Goal: Information Seeking & Learning: Learn about a topic

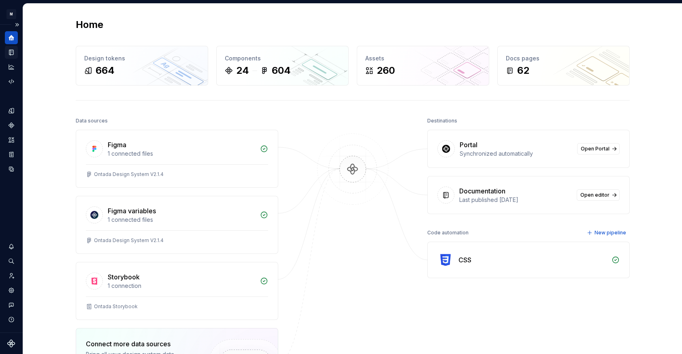
click at [8, 49] on icon "Documentation" at bounding box center [11, 52] width 7 height 7
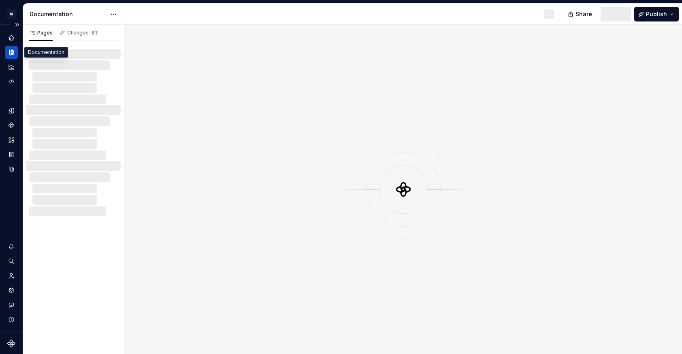
click at [15, 52] on div "Documentation" at bounding box center [11, 52] width 13 height 13
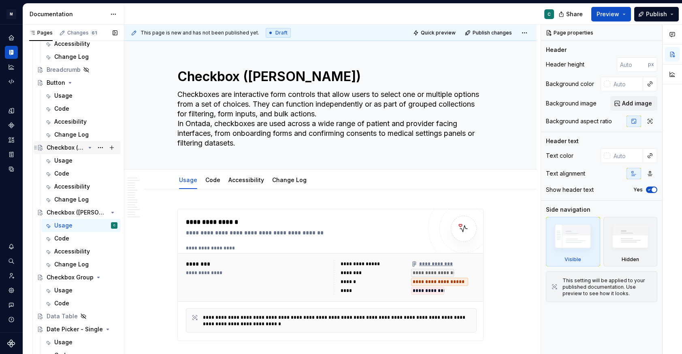
scroll to position [416, 0]
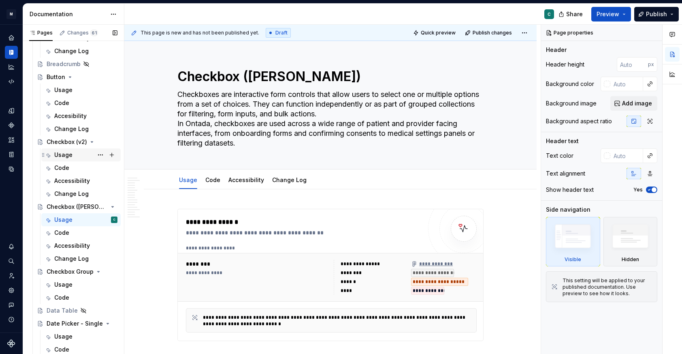
click at [56, 155] on div "Usage" at bounding box center [63, 155] width 18 height 8
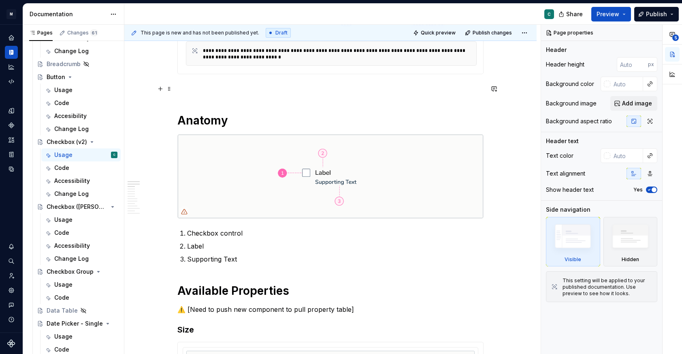
scroll to position [264, 0]
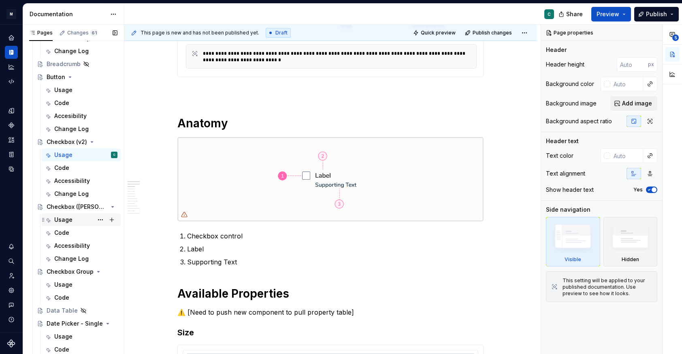
click at [58, 219] on div "Usage" at bounding box center [63, 220] width 18 height 8
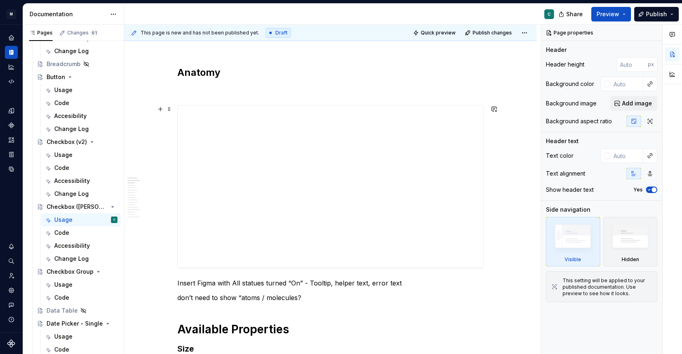
scroll to position [327, 0]
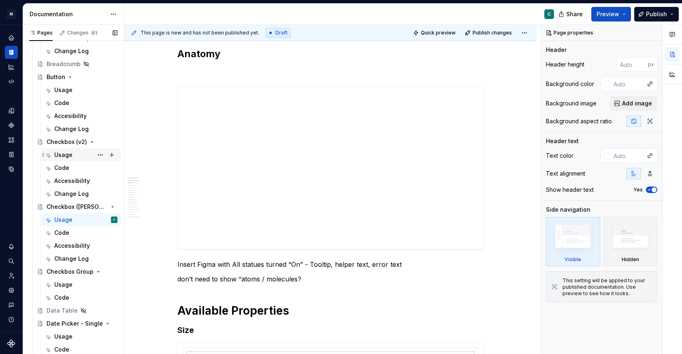
click at [73, 156] on div "Usage" at bounding box center [85, 154] width 63 height 11
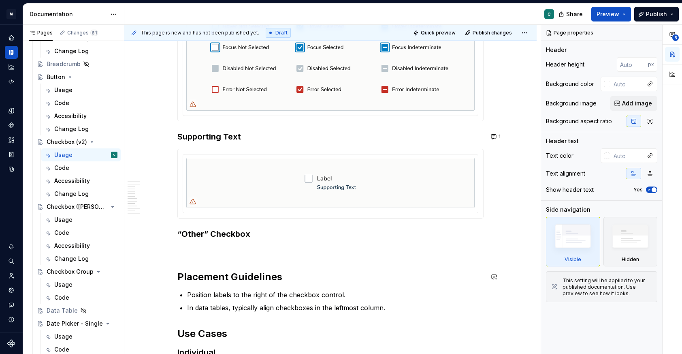
scroll to position [808, 0]
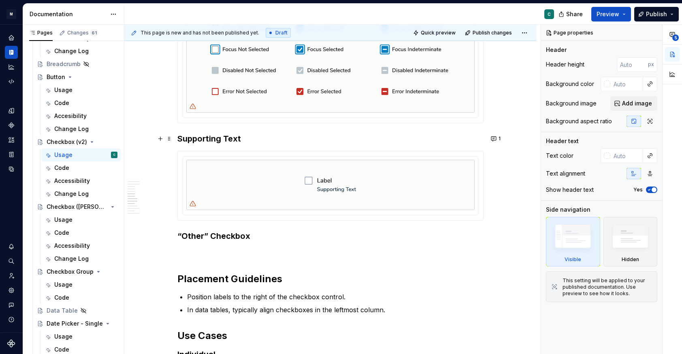
type textarea "*"
click at [180, 141] on h3 "Supporting Text" at bounding box center [330, 138] width 306 height 11
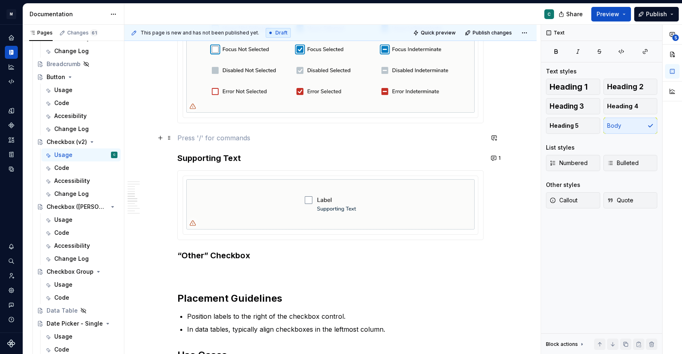
click at [188, 138] on p at bounding box center [330, 138] width 306 height 10
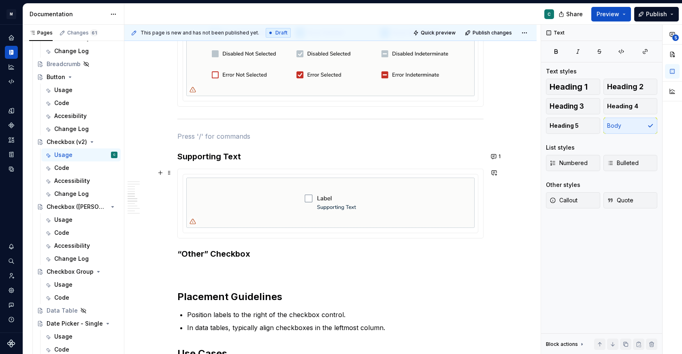
scroll to position [796, 0]
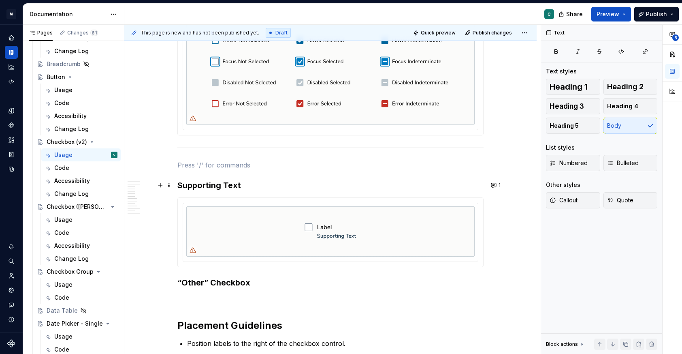
click at [190, 185] on h3 "Supporting Text" at bounding box center [330, 184] width 306 height 11
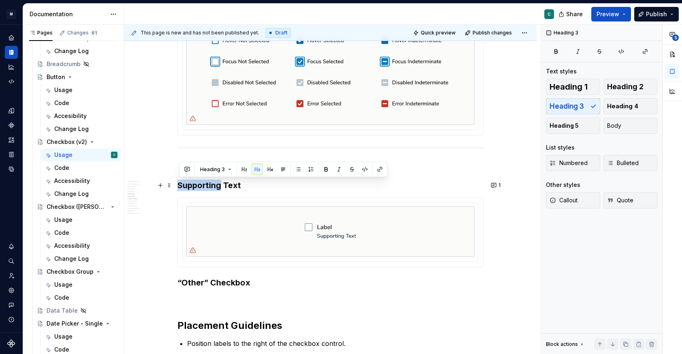
click at [190, 185] on h3 "Supporting Text" at bounding box center [330, 184] width 306 height 11
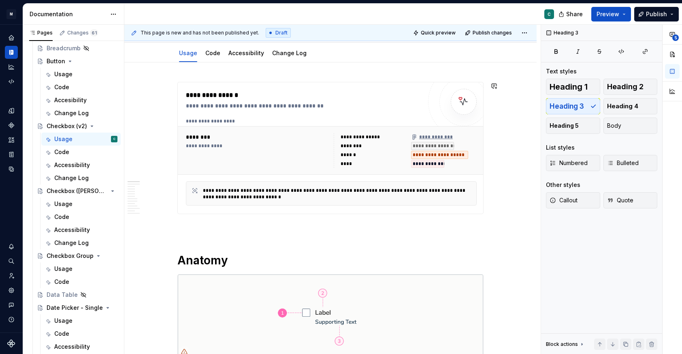
scroll to position [86, 0]
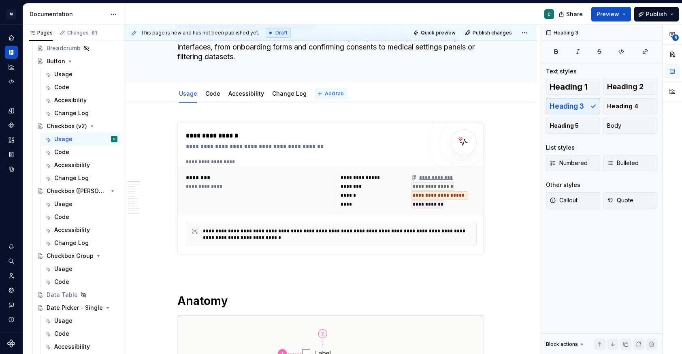
click at [329, 93] on span "Add tab" at bounding box center [334, 93] width 19 height 6
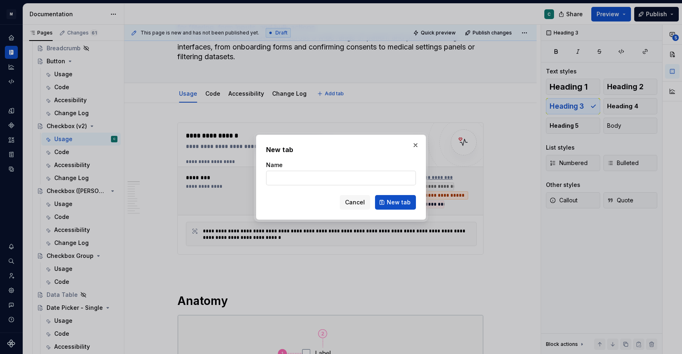
type textarea "*"
type input "S"
click at [414, 145] on button "button" at bounding box center [415, 144] width 11 height 11
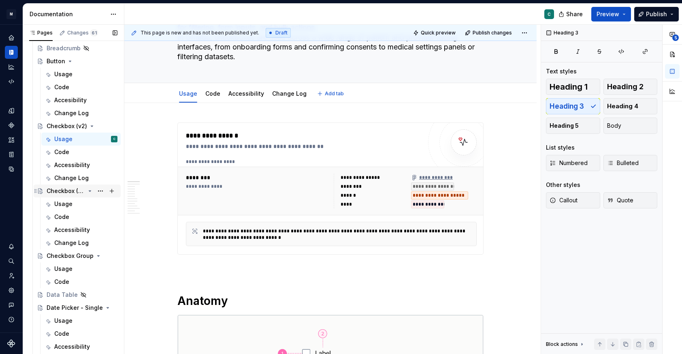
click at [64, 192] on div "Checkbox (Cori)" at bounding box center [66, 191] width 38 height 8
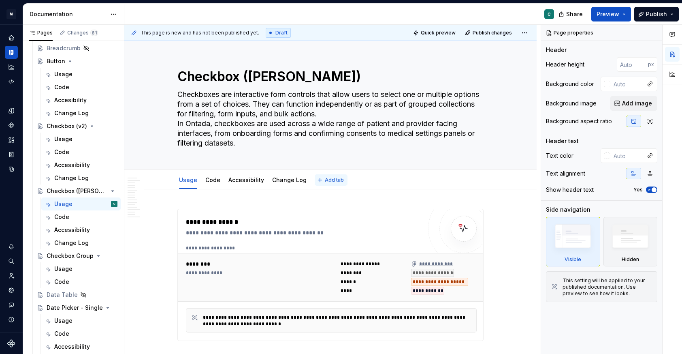
click at [332, 180] on span "Add tab" at bounding box center [334, 180] width 19 height 6
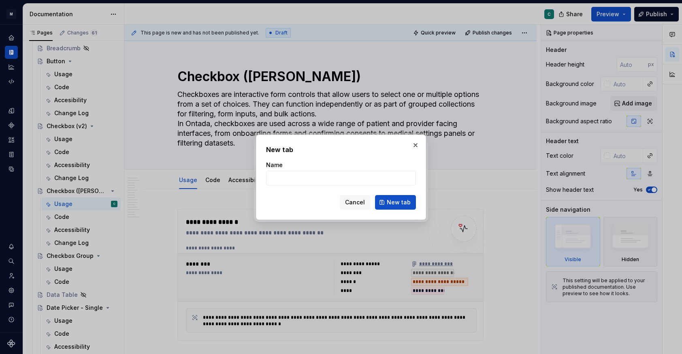
type textarea "*"
type input "S"
type textarea "*"
type input "Spe"
type textarea "*"
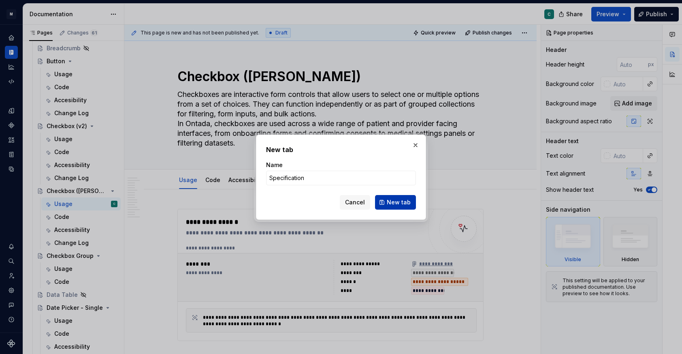
type input "Specification"
click at [395, 204] on span "New tab" at bounding box center [399, 202] width 24 height 8
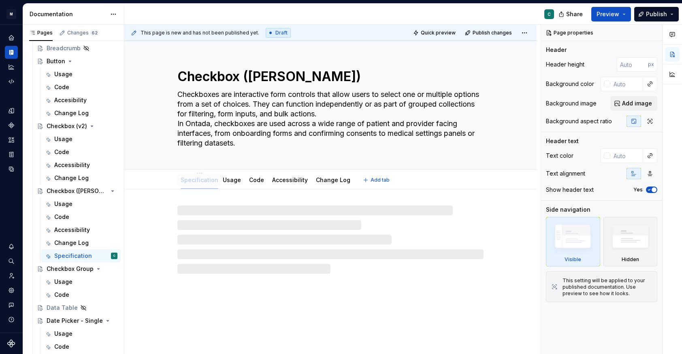
drag, startPoint x: 319, startPoint y: 181, endPoint x: 185, endPoint y: 183, distance: 134.1
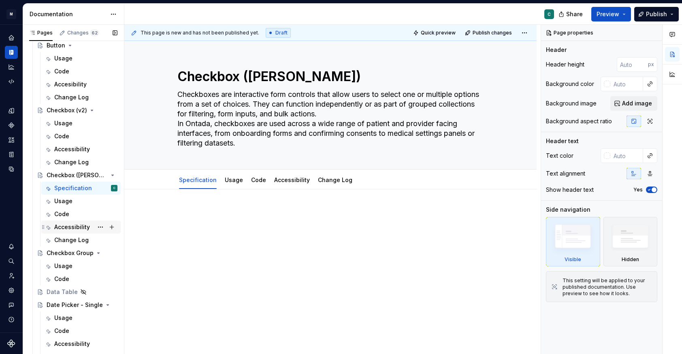
scroll to position [450, 0]
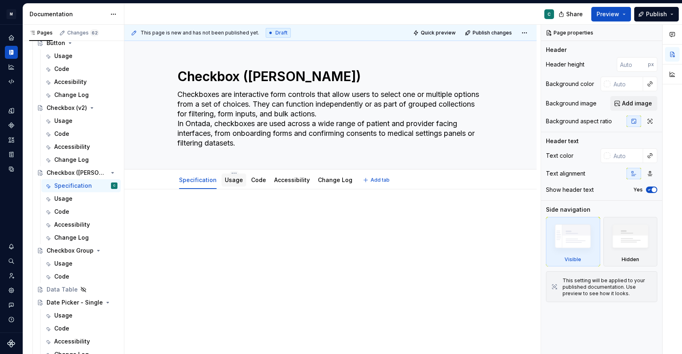
click at [232, 183] on link "Usage" at bounding box center [234, 179] width 18 height 7
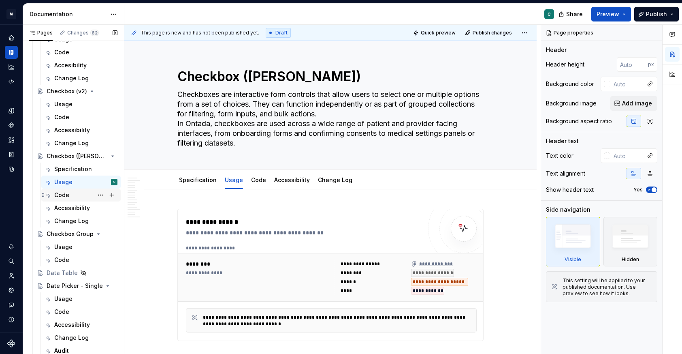
scroll to position [468, 0]
click at [60, 155] on div "Checkbox (Cori)" at bounding box center [66, 155] width 38 height 8
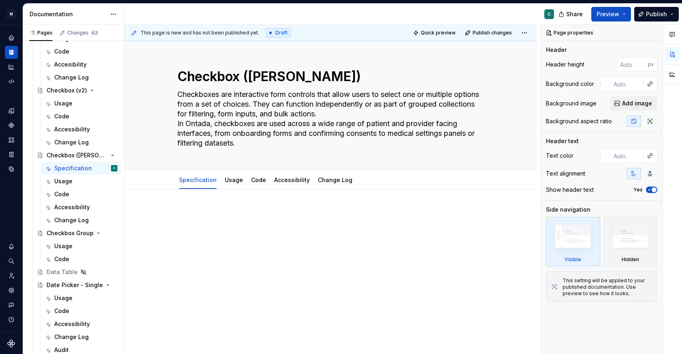
scroll to position [1, 0]
click at [233, 179] on link "Usage" at bounding box center [234, 178] width 18 height 7
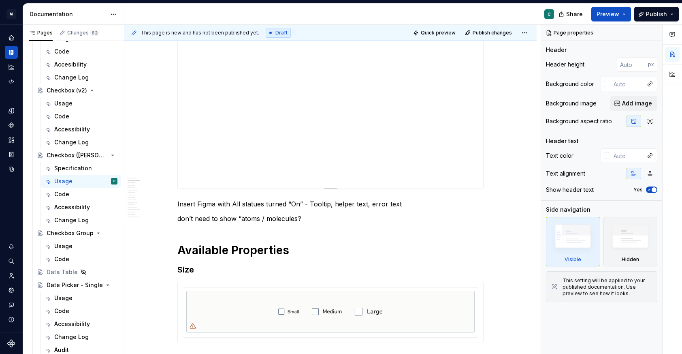
scroll to position [380, 0]
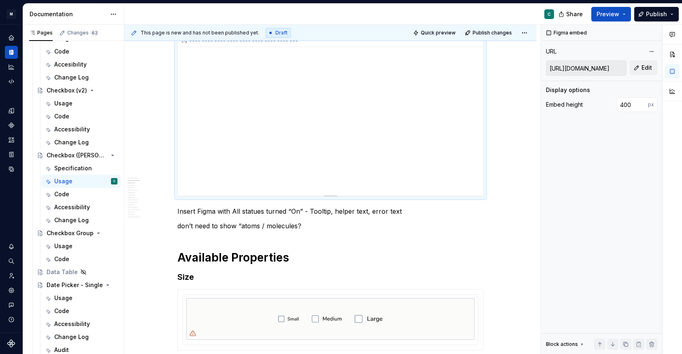
click at [289, 132] on div "**********" at bounding box center [330, 115] width 305 height 162
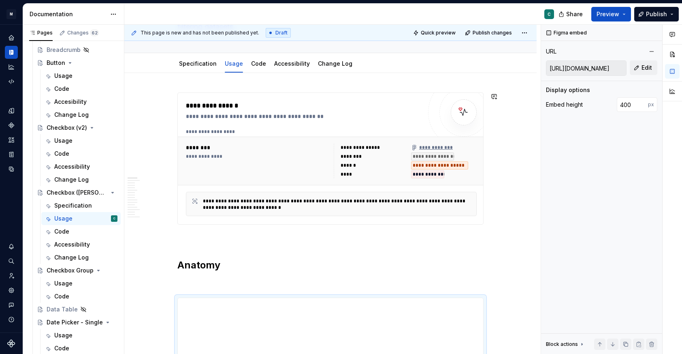
scroll to position [164, 0]
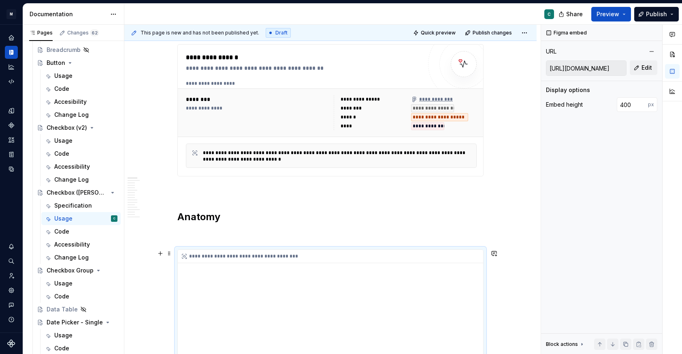
click at [264, 278] on div "**********" at bounding box center [330, 331] width 305 height 162
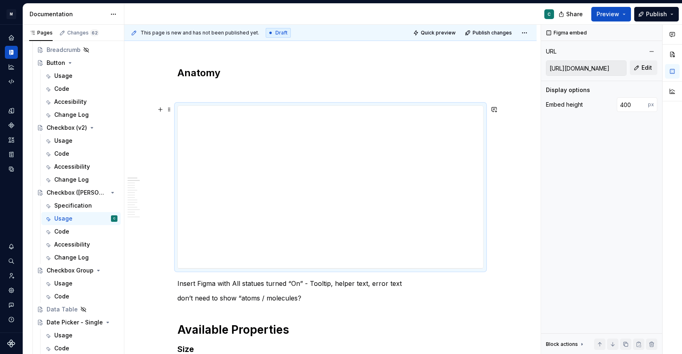
scroll to position [426, 0]
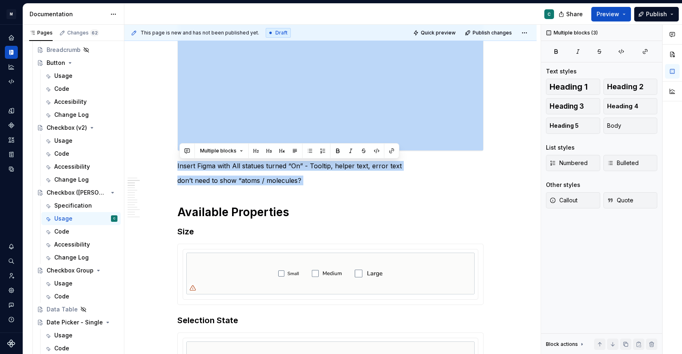
drag, startPoint x: 329, startPoint y: 191, endPoint x: 205, endPoint y: 108, distance: 149.4
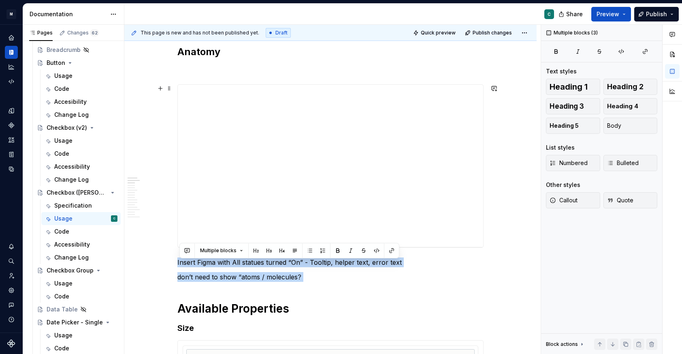
scroll to position [326, 0]
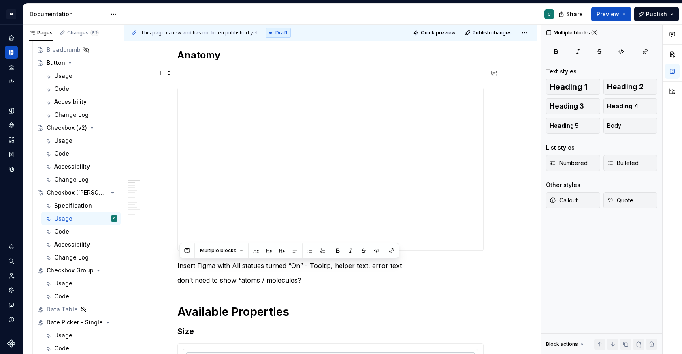
click at [183, 70] on p at bounding box center [330, 73] width 306 height 10
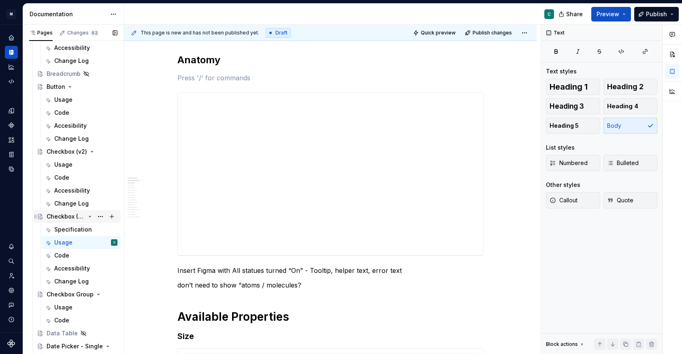
scroll to position [403, 0]
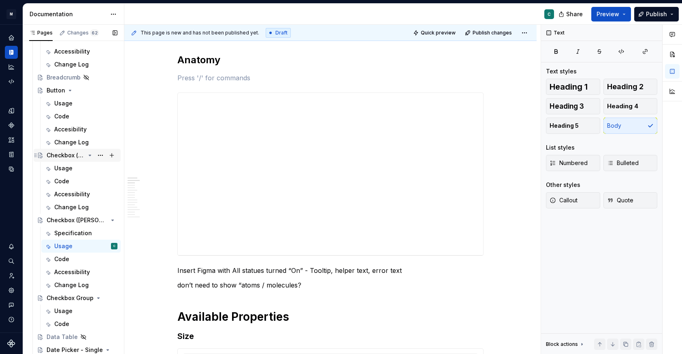
click at [50, 155] on div "Checkbox (v2)" at bounding box center [66, 155] width 38 height 8
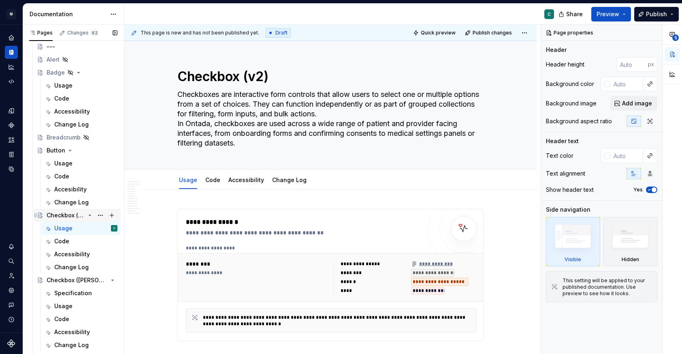
scroll to position [345, 0]
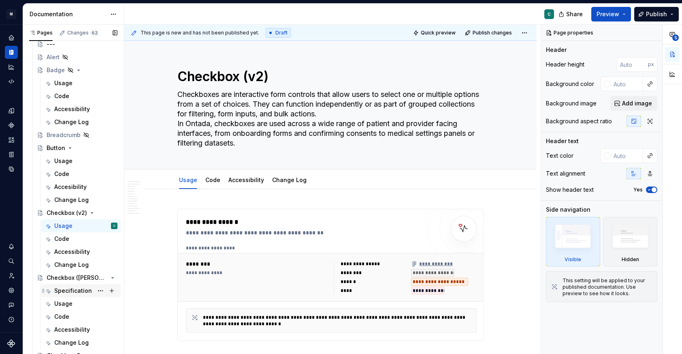
click at [64, 295] on div "Specification" at bounding box center [85, 290] width 63 height 11
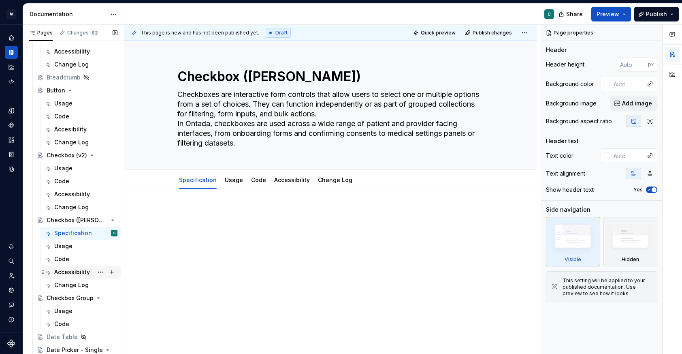
scroll to position [408, 0]
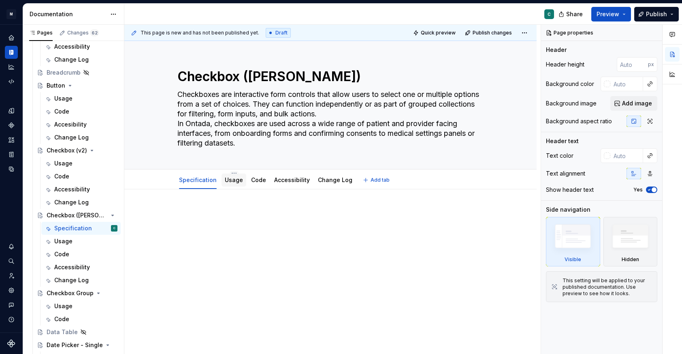
click at [237, 184] on div "Usage" at bounding box center [234, 180] width 18 height 8
click at [232, 186] on div "Usage" at bounding box center [234, 179] width 25 height 13
click at [74, 247] on div "Usage" at bounding box center [80, 241] width 79 height 13
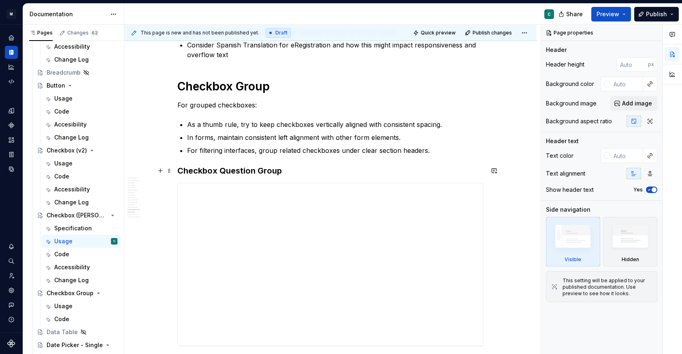
scroll to position [1439, 0]
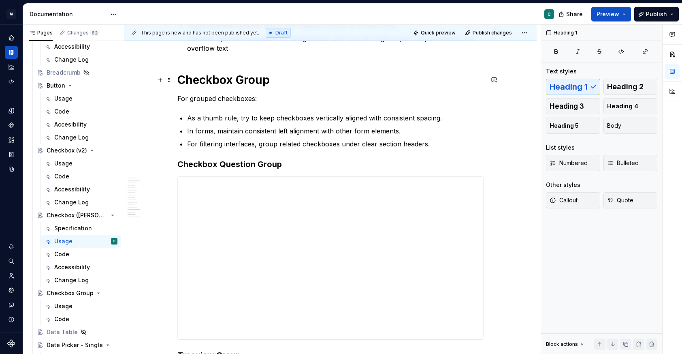
click at [243, 86] on h1 "Checkbox Group" at bounding box center [330, 80] width 306 height 15
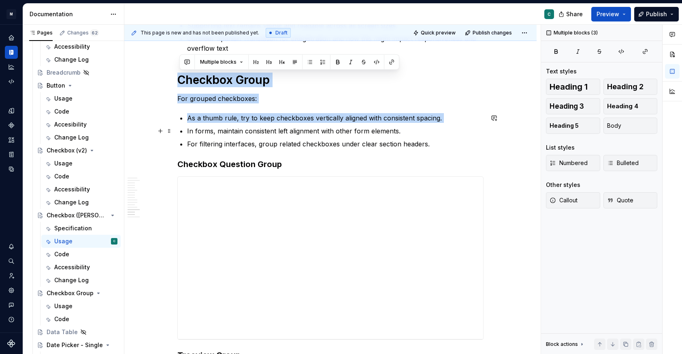
drag, startPoint x: 184, startPoint y: 80, endPoint x: 301, endPoint y: 122, distance: 124.6
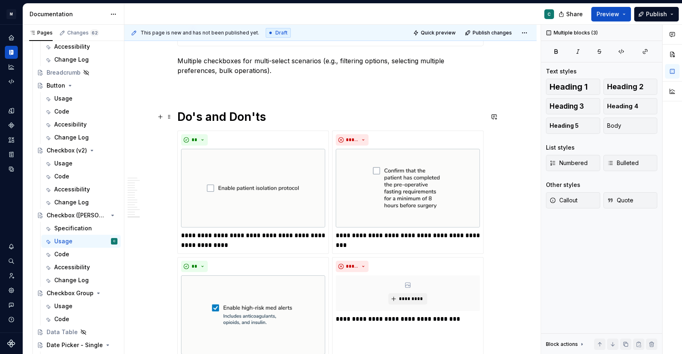
scroll to position [1860, 0]
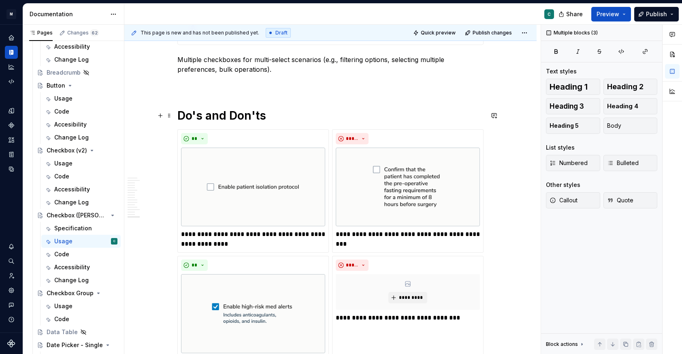
click at [181, 113] on h1 "Do's and Don'ts" at bounding box center [330, 115] width 306 height 15
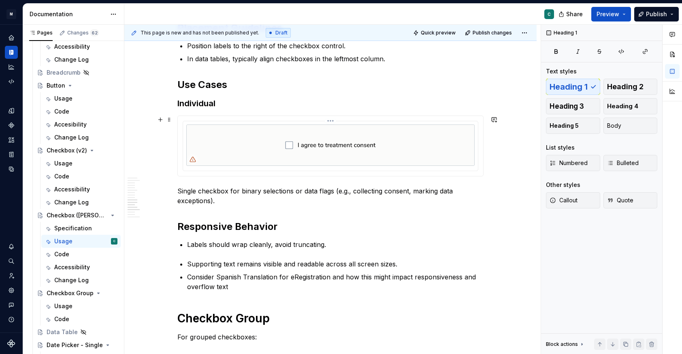
scroll to position [1202, 0]
click at [228, 85] on h2 "Use Cases" at bounding box center [330, 83] width 306 height 13
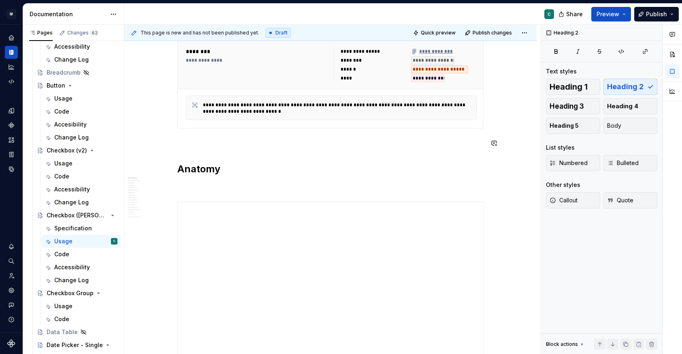
scroll to position [211, 0]
click at [222, 167] on h2 "Anatomy" at bounding box center [330, 169] width 306 height 13
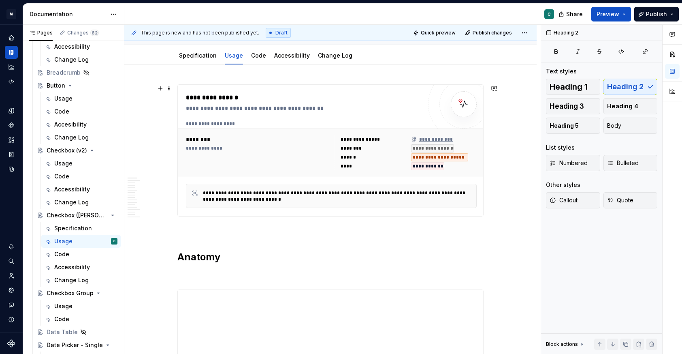
scroll to position [122, 0]
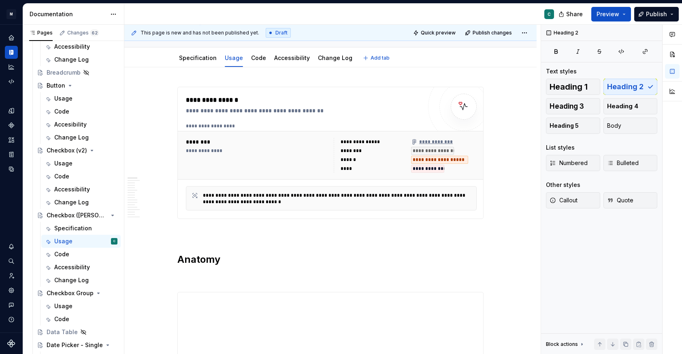
type textarea "*"
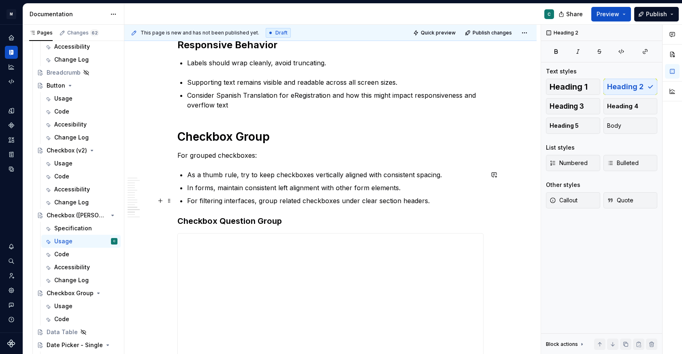
scroll to position [1381, 0]
click at [284, 137] on h1 "Checkbox Group" at bounding box center [330, 137] width 306 height 15
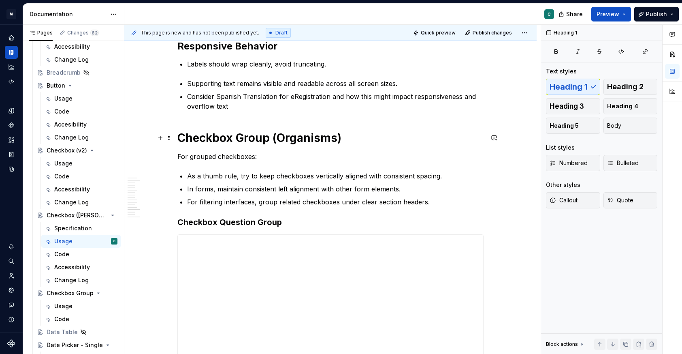
click at [338, 137] on h1 "Checkbox Group (Organisms)" at bounding box center [330, 137] width 306 height 15
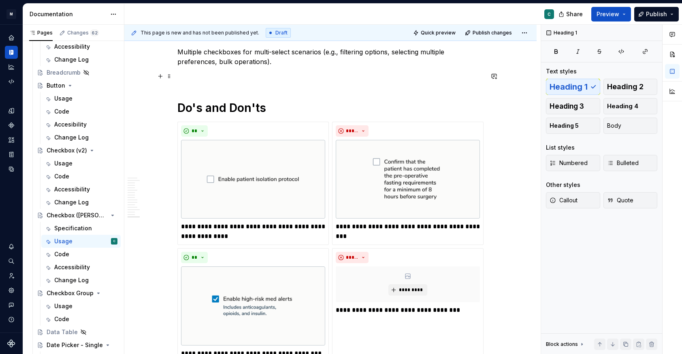
scroll to position [1876, 0]
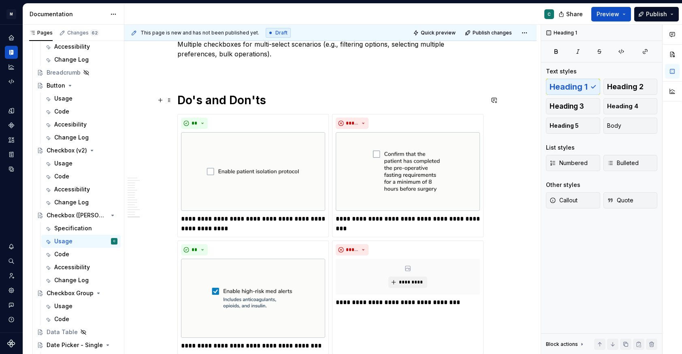
click at [180, 103] on h1 "Do's and Don'ts" at bounding box center [330, 100] width 306 height 15
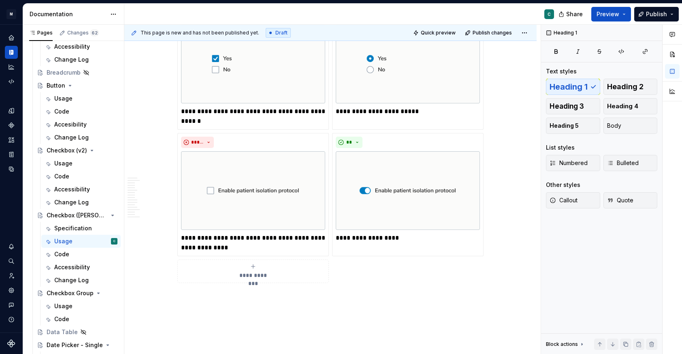
scroll to position [2271, 0]
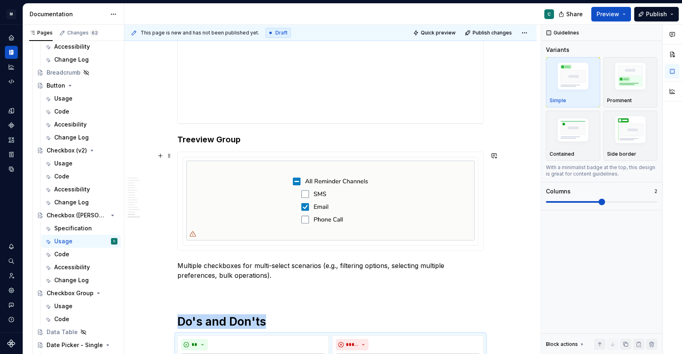
scroll to position [1660, 0]
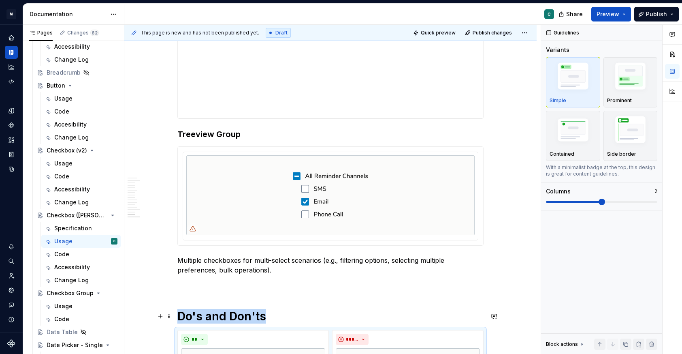
click at [180, 317] on h1 "Do's and Don'ts" at bounding box center [330, 316] width 306 height 15
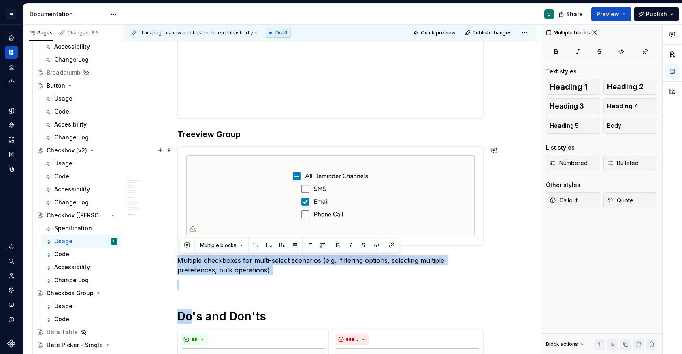
drag, startPoint x: 196, startPoint y: 318, endPoint x: 215, endPoint y: 259, distance: 62.5
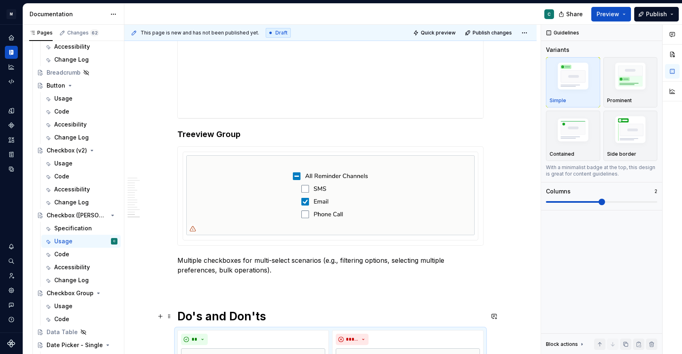
click at [180, 312] on h1 "Do's and Don'ts" at bounding box center [330, 316] width 306 height 15
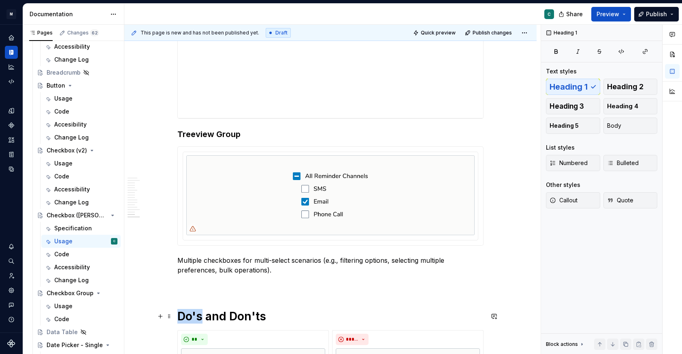
click at [180, 312] on h1 "Do's and Don'ts" at bounding box center [330, 316] width 306 height 15
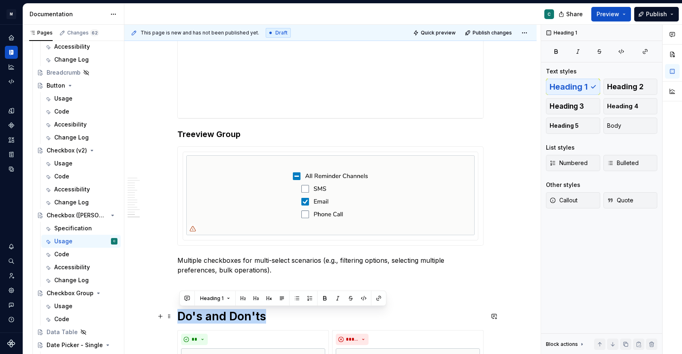
click at [180, 312] on h1 "Do's and Don'ts" at bounding box center [330, 316] width 306 height 15
click at [214, 315] on h1 "Do's and Don'ts" at bounding box center [330, 316] width 306 height 15
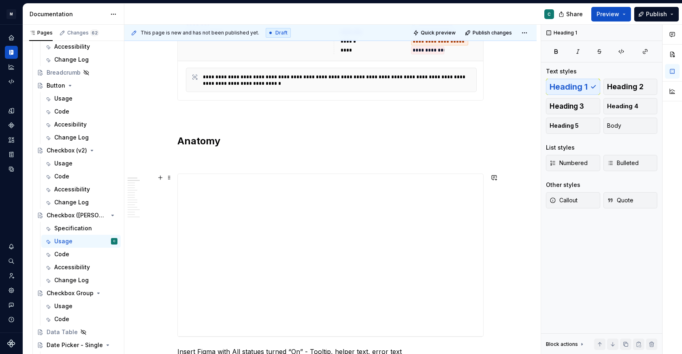
scroll to position [294, 0]
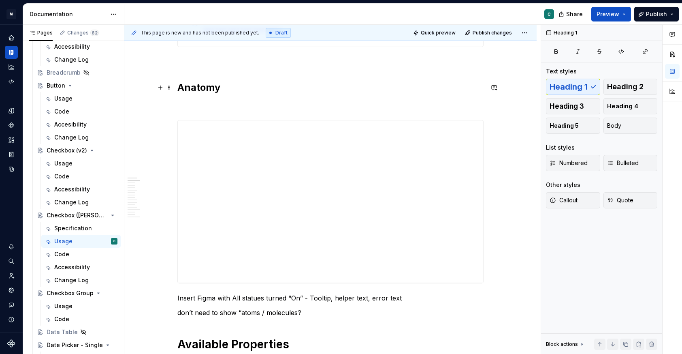
click at [208, 90] on h2 "Anatomy" at bounding box center [330, 87] width 306 height 13
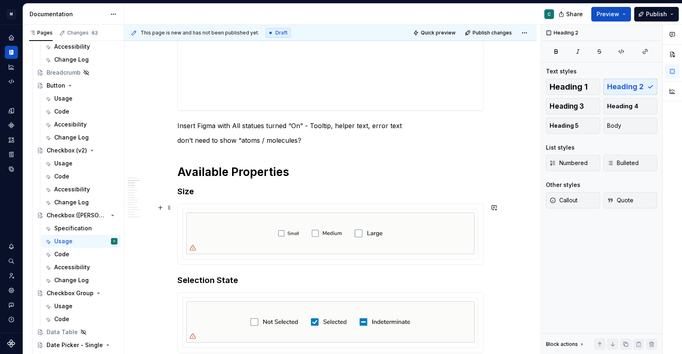
scroll to position [477, 0]
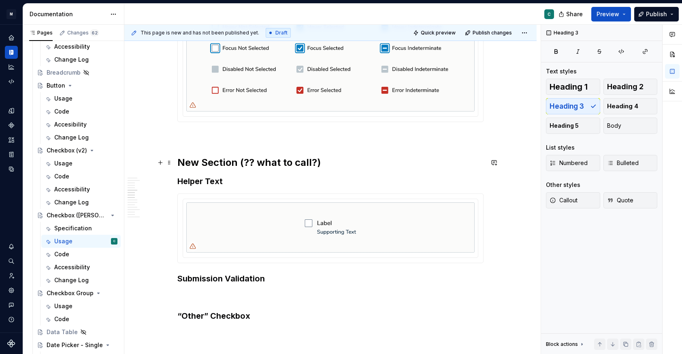
scroll to position [869, 0]
click at [255, 166] on h2 "New Section (?? what to call?)" at bounding box center [330, 163] width 306 height 13
click at [179, 164] on h2 "New Section (?? what to call?)" at bounding box center [330, 163] width 306 height 13
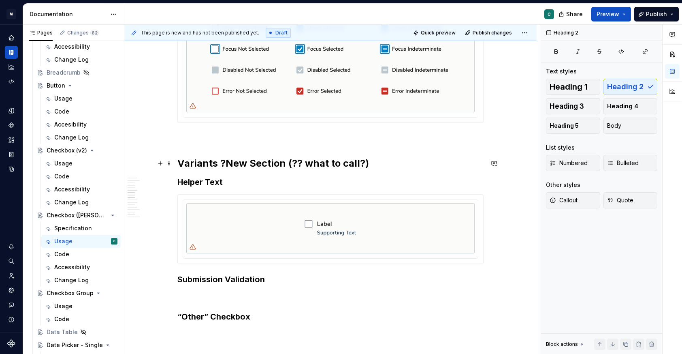
click at [217, 164] on h2 "Variants ?New Section (?? what to call?)" at bounding box center [330, 163] width 306 height 13
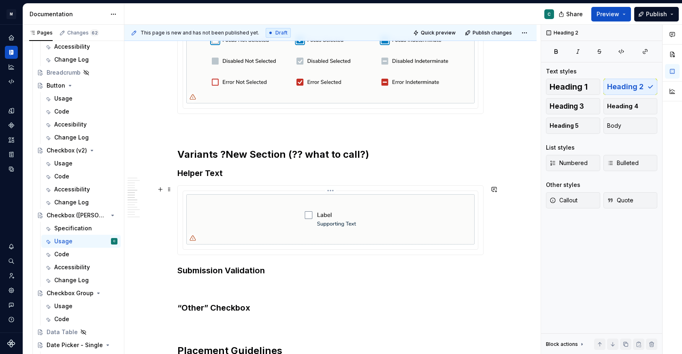
scroll to position [883, 0]
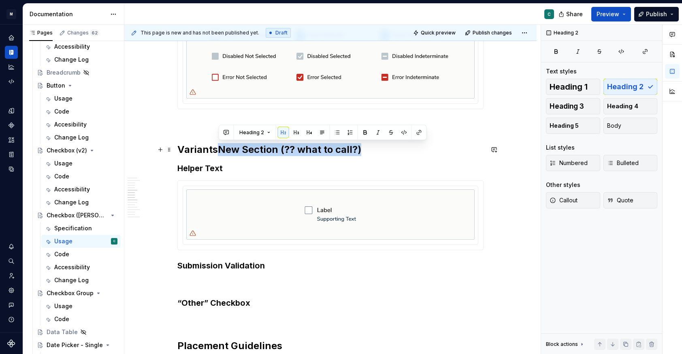
drag, startPoint x: 221, startPoint y: 149, endPoint x: 396, endPoint y: 144, distance: 175.1
click at [396, 144] on h2 "VariantsNew Section (?? what to call?)" at bounding box center [330, 149] width 306 height 13
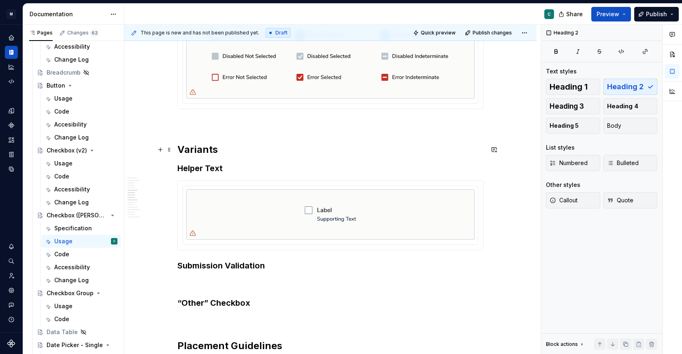
click at [204, 150] on h2 "Variants" at bounding box center [330, 149] width 306 height 13
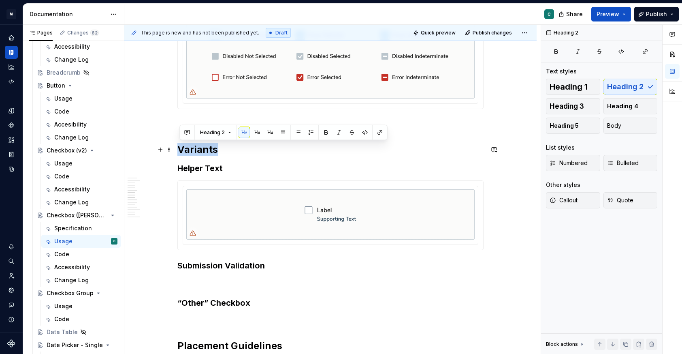
click at [204, 150] on h2 "Variants" at bounding box center [330, 149] width 306 height 13
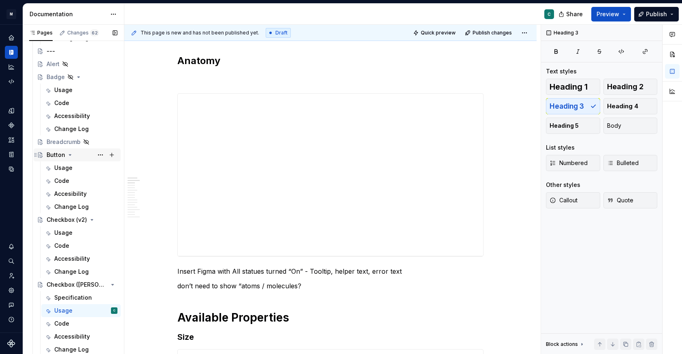
scroll to position [325, 0]
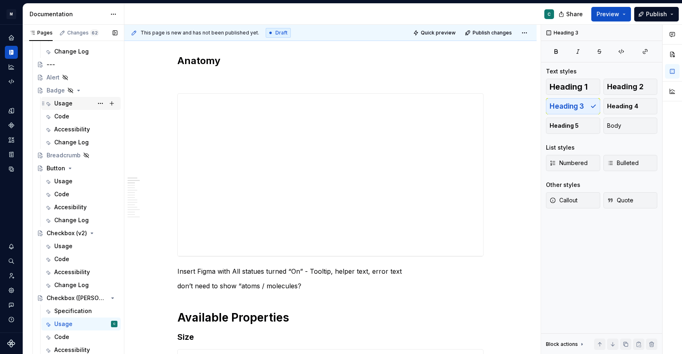
click at [60, 106] on div "Usage" at bounding box center [63, 103] width 18 height 8
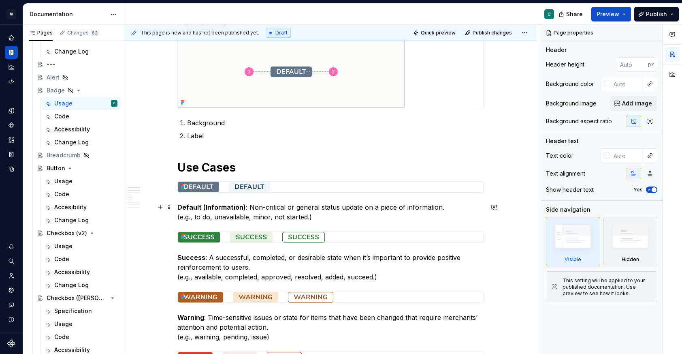
scroll to position [347, 0]
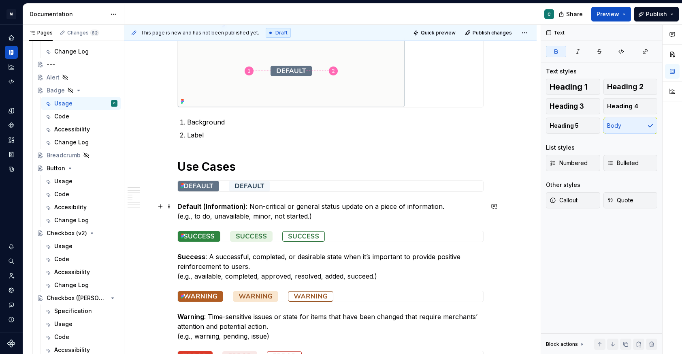
click at [197, 207] on strong "Default (Information)" at bounding box center [211, 206] width 68 height 8
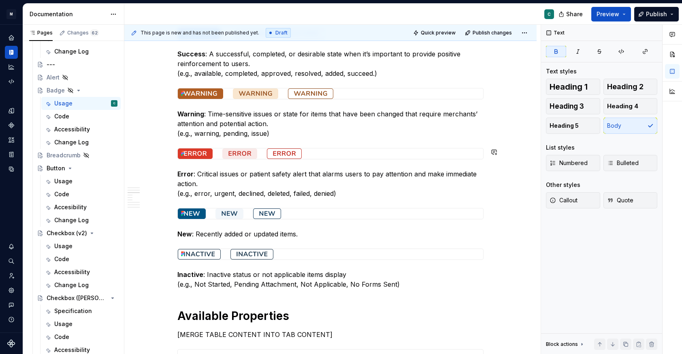
scroll to position [604, 0]
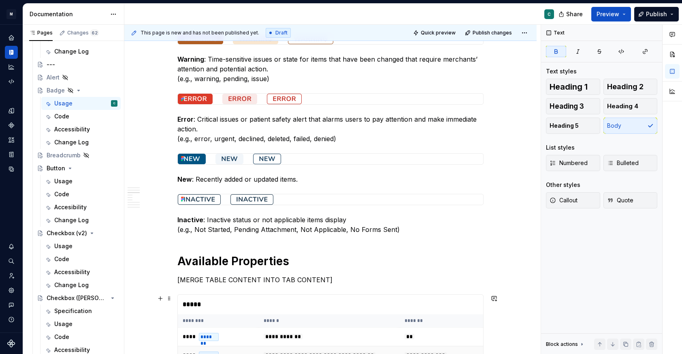
type textarea "*"
